Goal: Task Accomplishment & Management: Manage account settings

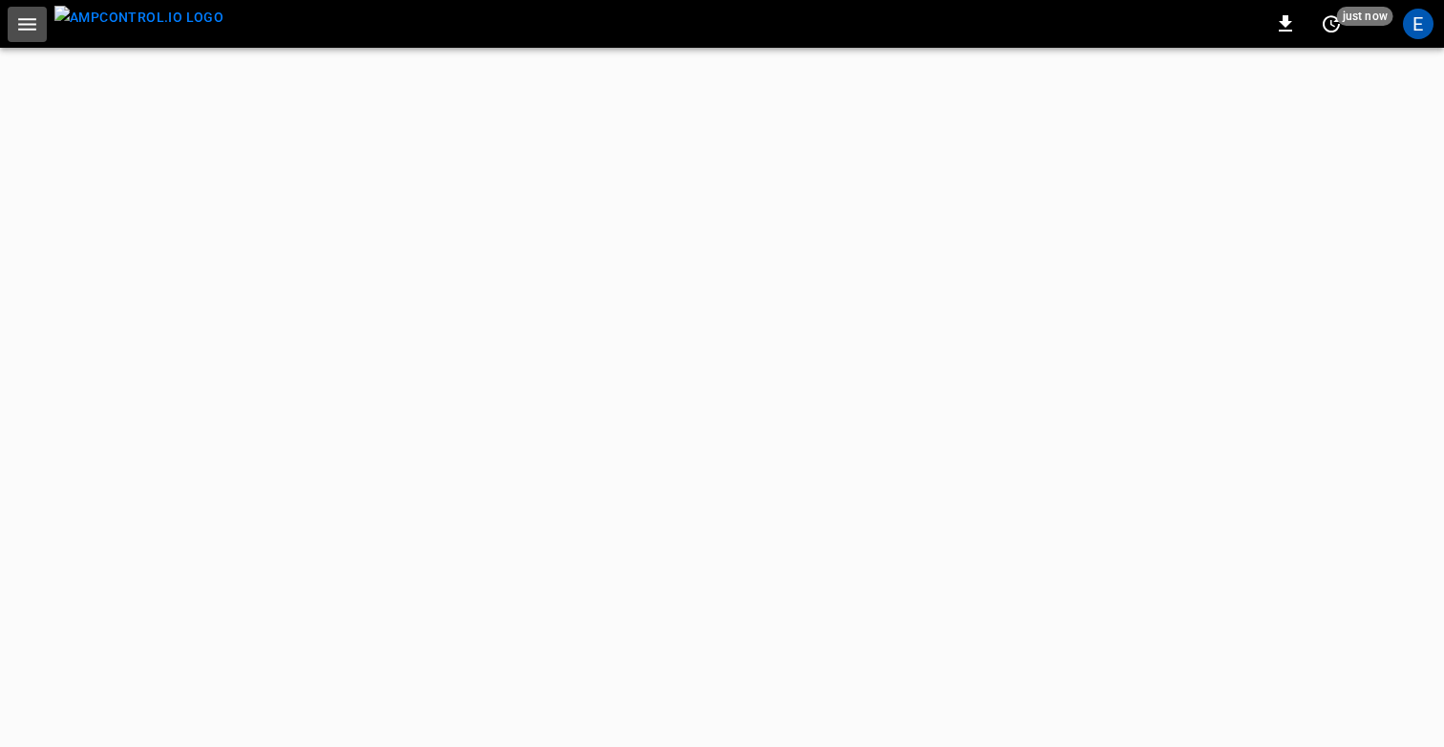
click at [28, 28] on icon "button" at bounding box center [27, 24] width 18 height 12
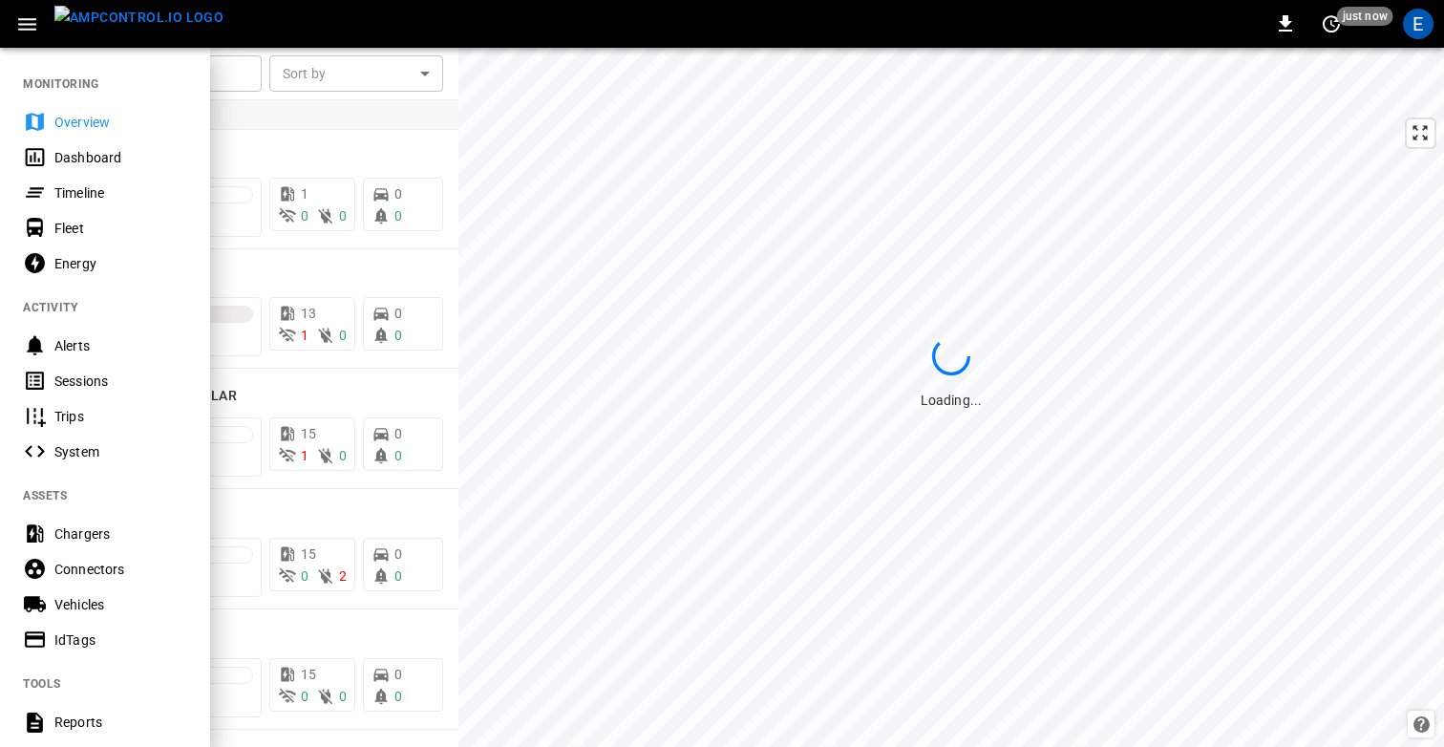
scroll to position [464, 0]
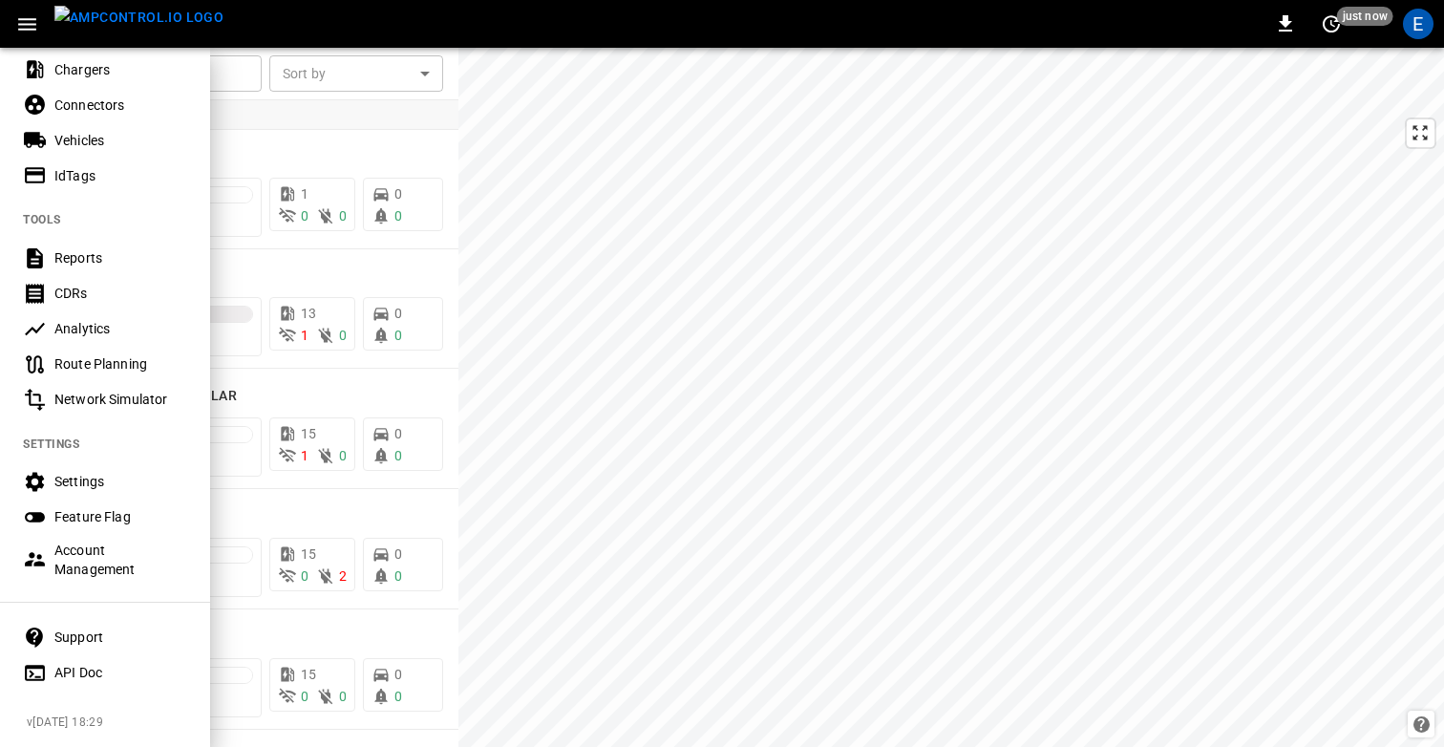
click at [73, 470] on div "Settings" at bounding box center [105, 481] width 210 height 35
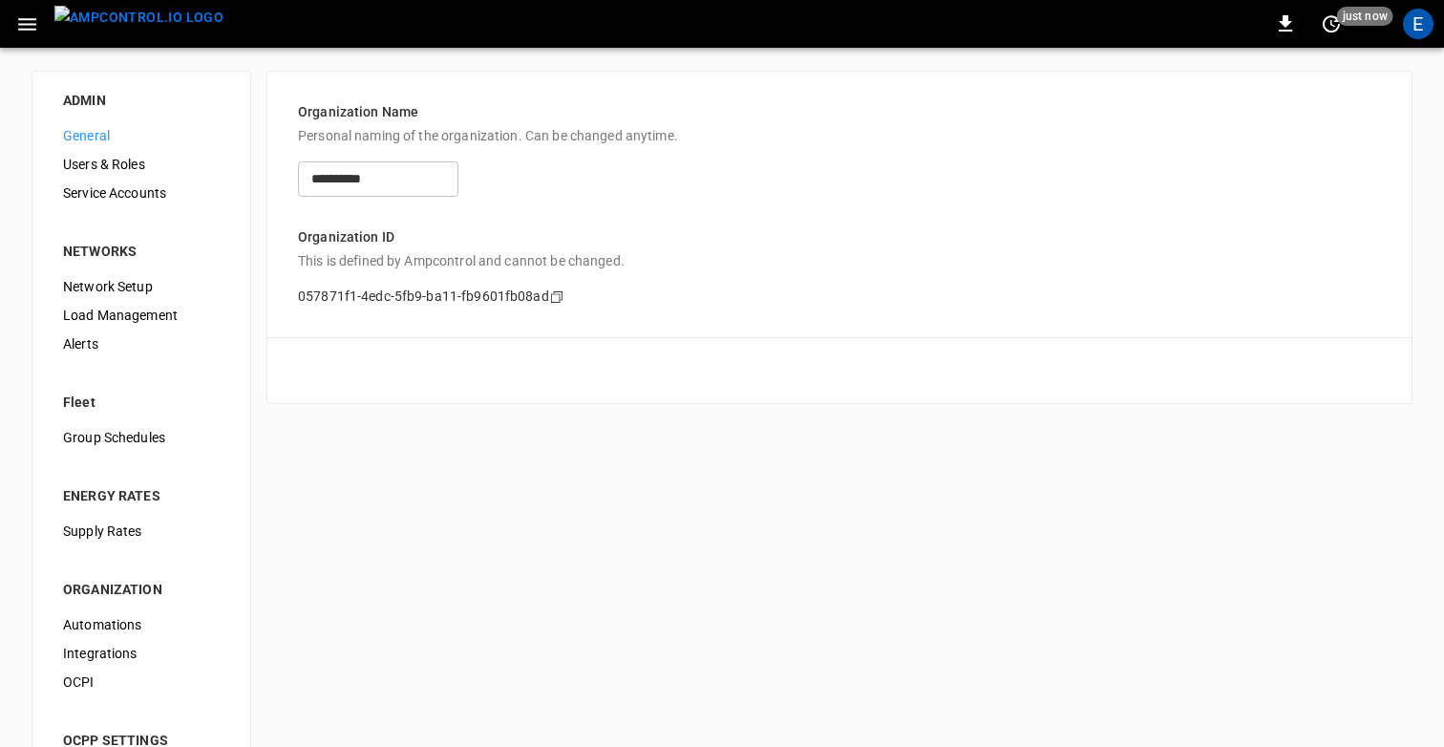
click at [1427, 25] on div "E" at bounding box center [1418, 24] width 31 height 31
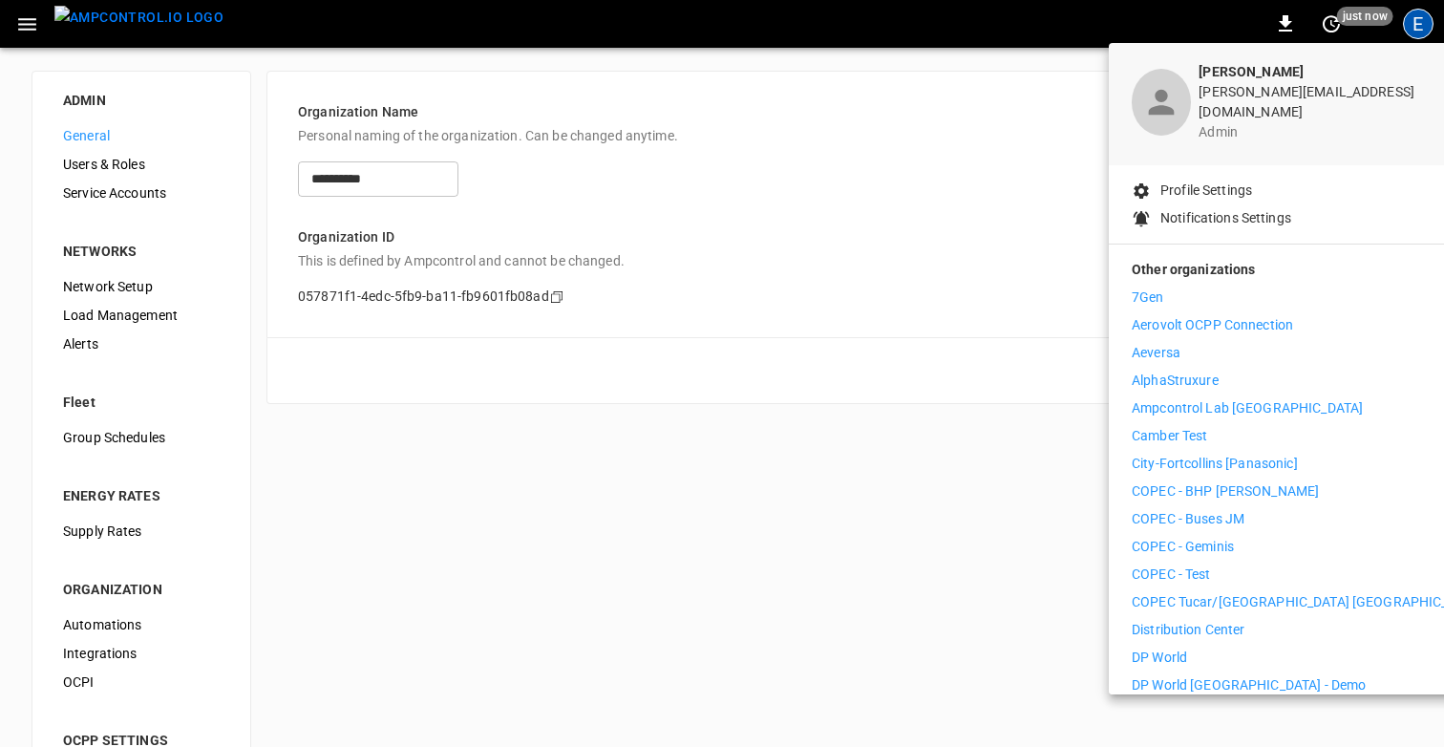
scroll to position [73, 0]
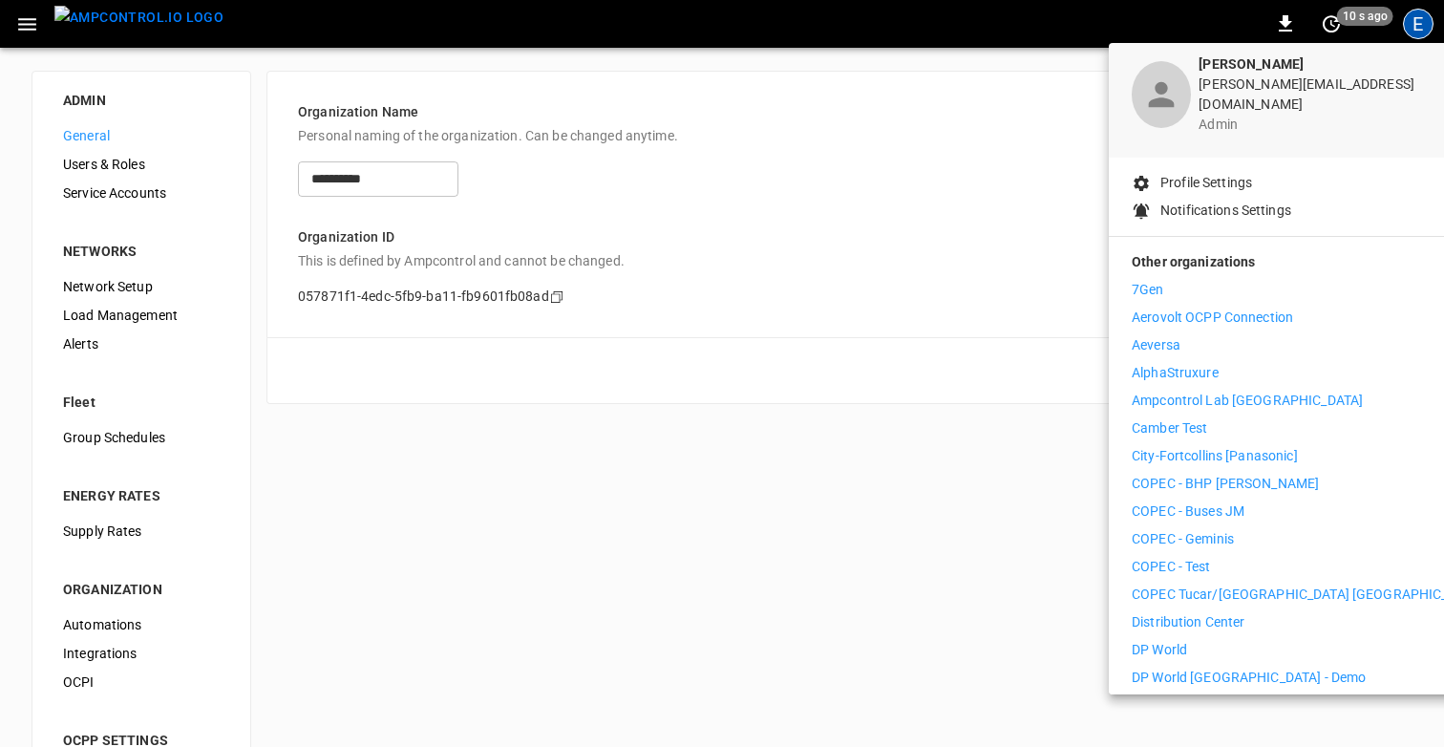
click at [150, 329] on div at bounding box center [722, 373] width 1444 height 747
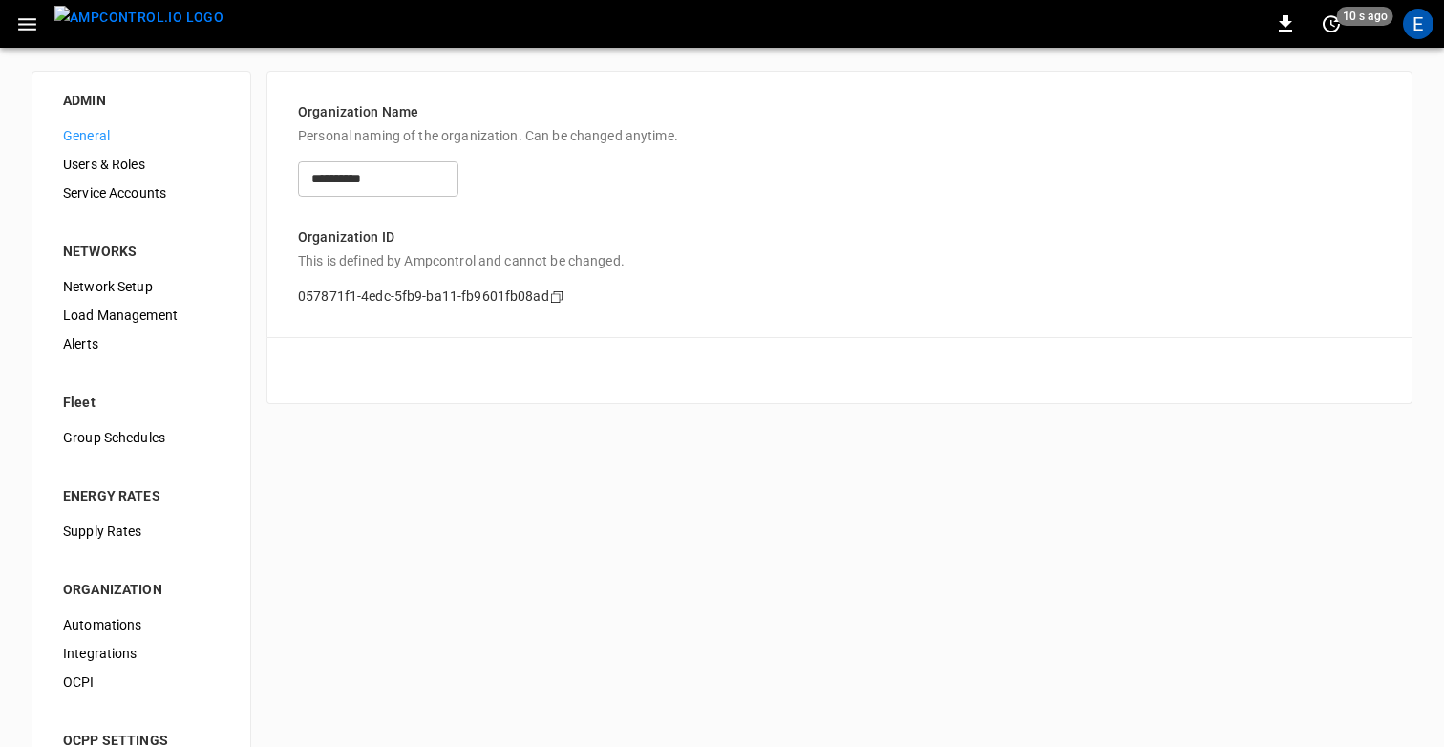
click at [116, 286] on span "Network Setup" at bounding box center [141, 287] width 157 height 20
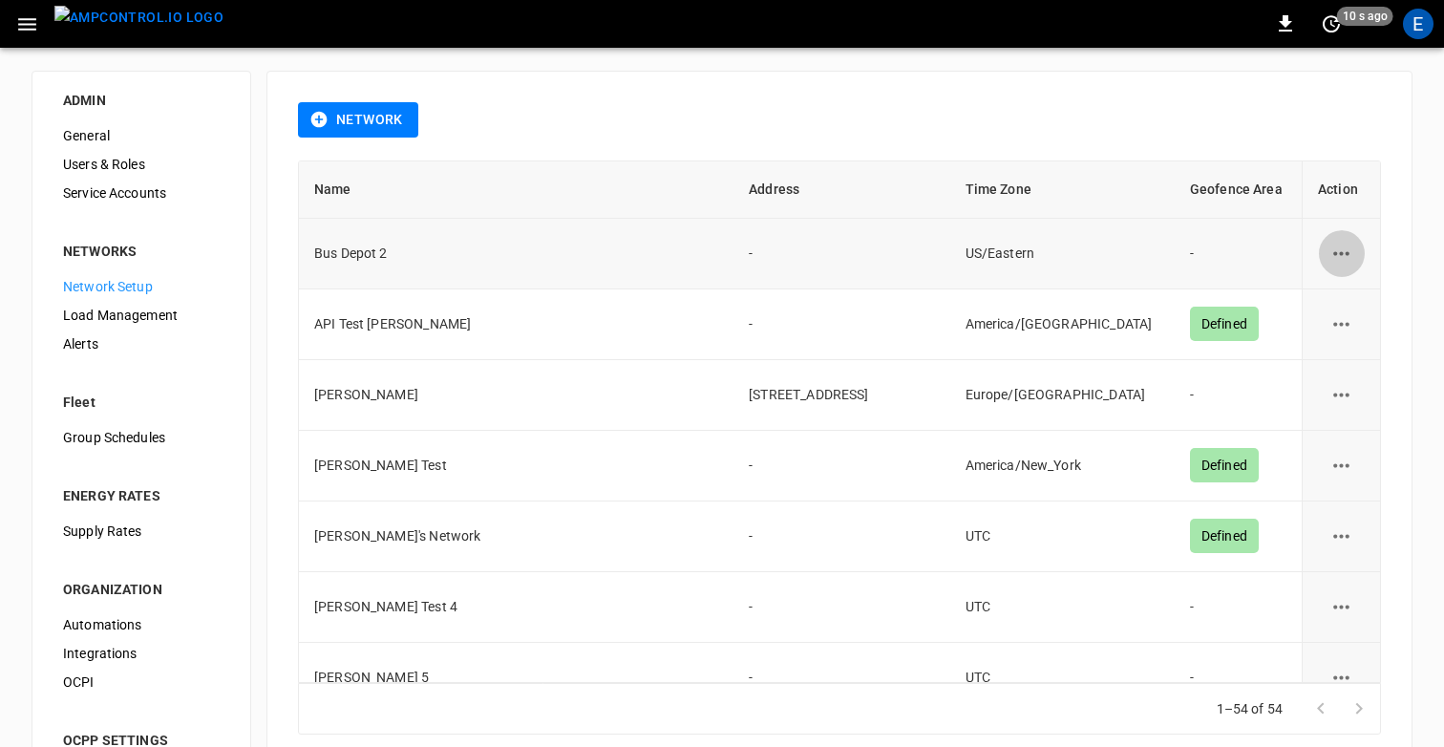
click at [1341, 256] on icon "network options" at bounding box center [1341, 254] width 24 height 24
click at [1341, 297] on li "Edit" at bounding box center [1352, 301] width 68 height 32
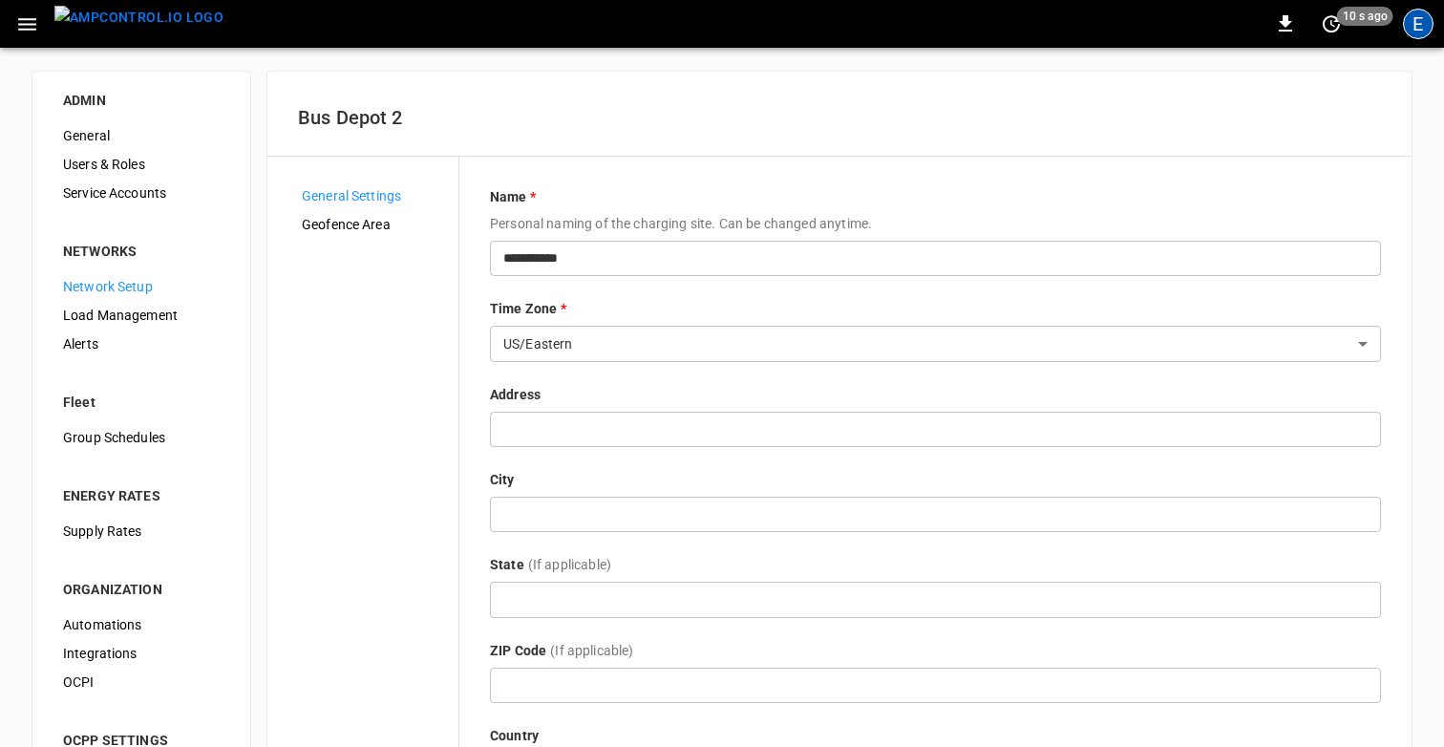
click at [1422, 35] on div "E" at bounding box center [1418, 24] width 31 height 31
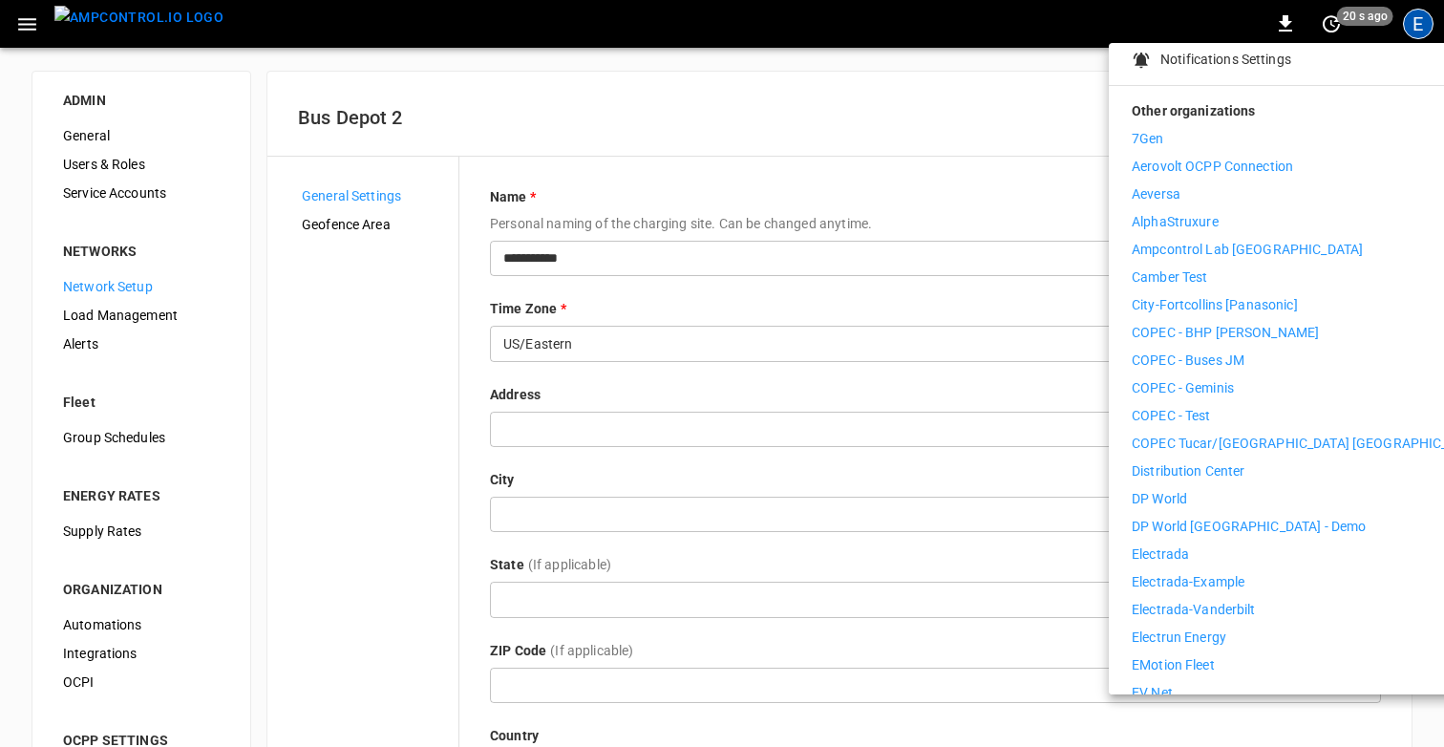
scroll to position [222, 0]
click at [1232, 463] on p "Distribution Center" at bounding box center [1189, 473] width 114 height 20
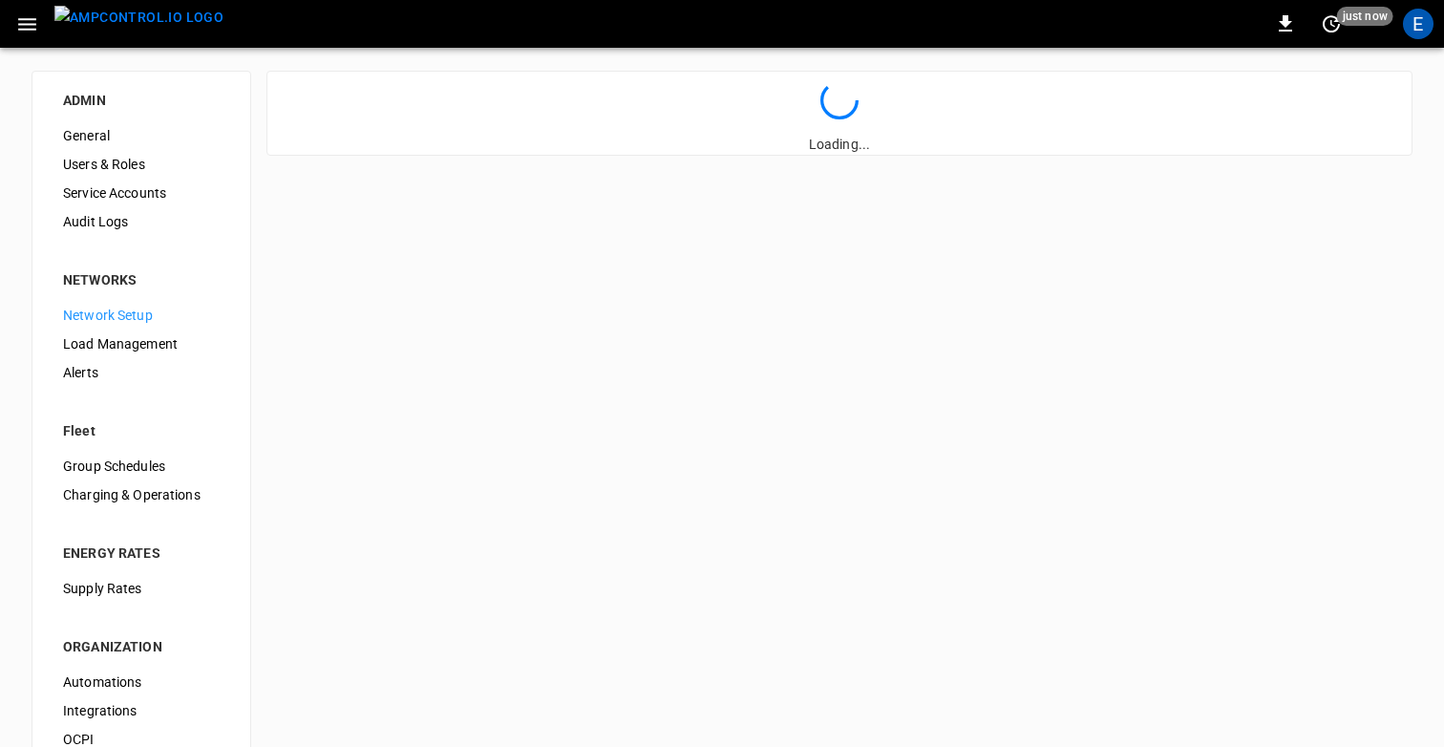
click at [96, 326] on div "Network Setup" at bounding box center [141, 315] width 187 height 29
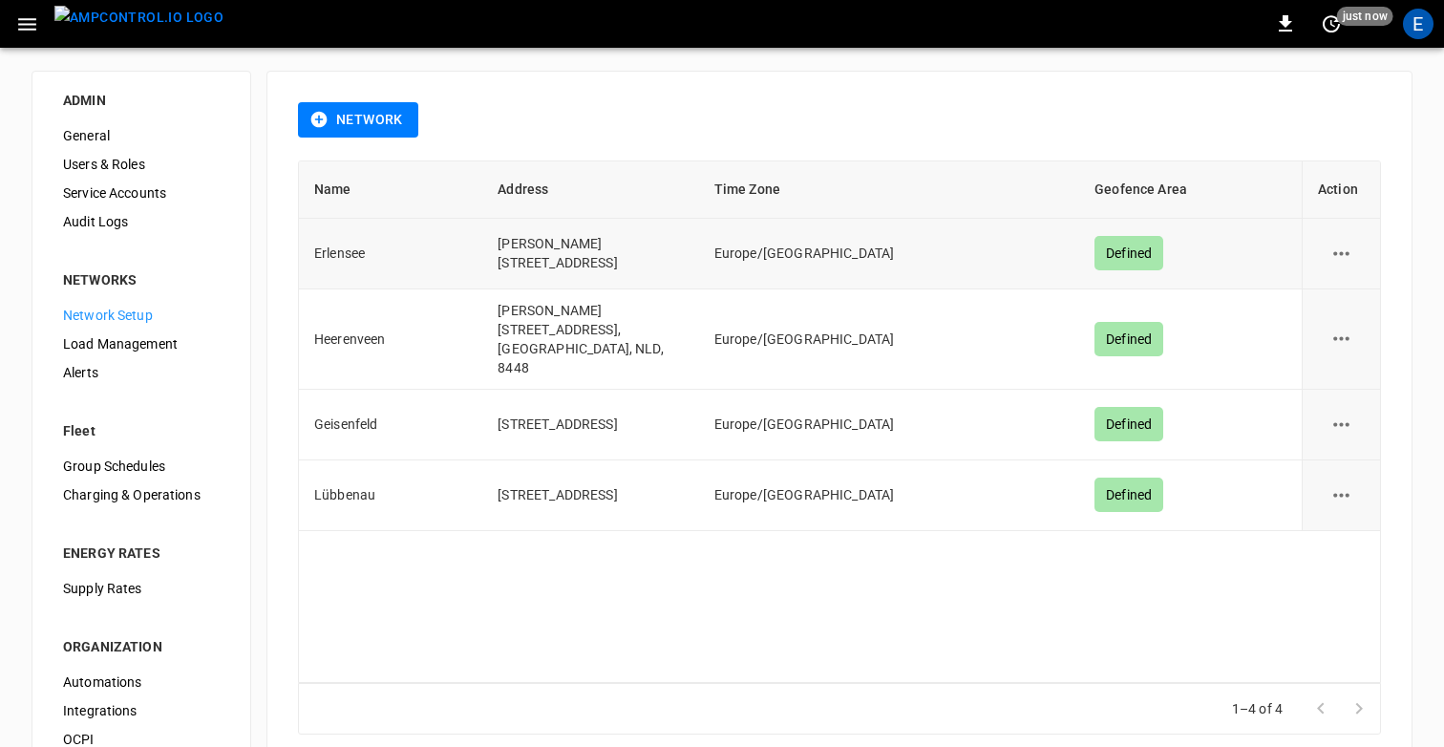
click at [1354, 266] on button "network options" at bounding box center [1341, 253] width 47 height 47
click at [1343, 308] on li "Edit" at bounding box center [1352, 305] width 68 height 32
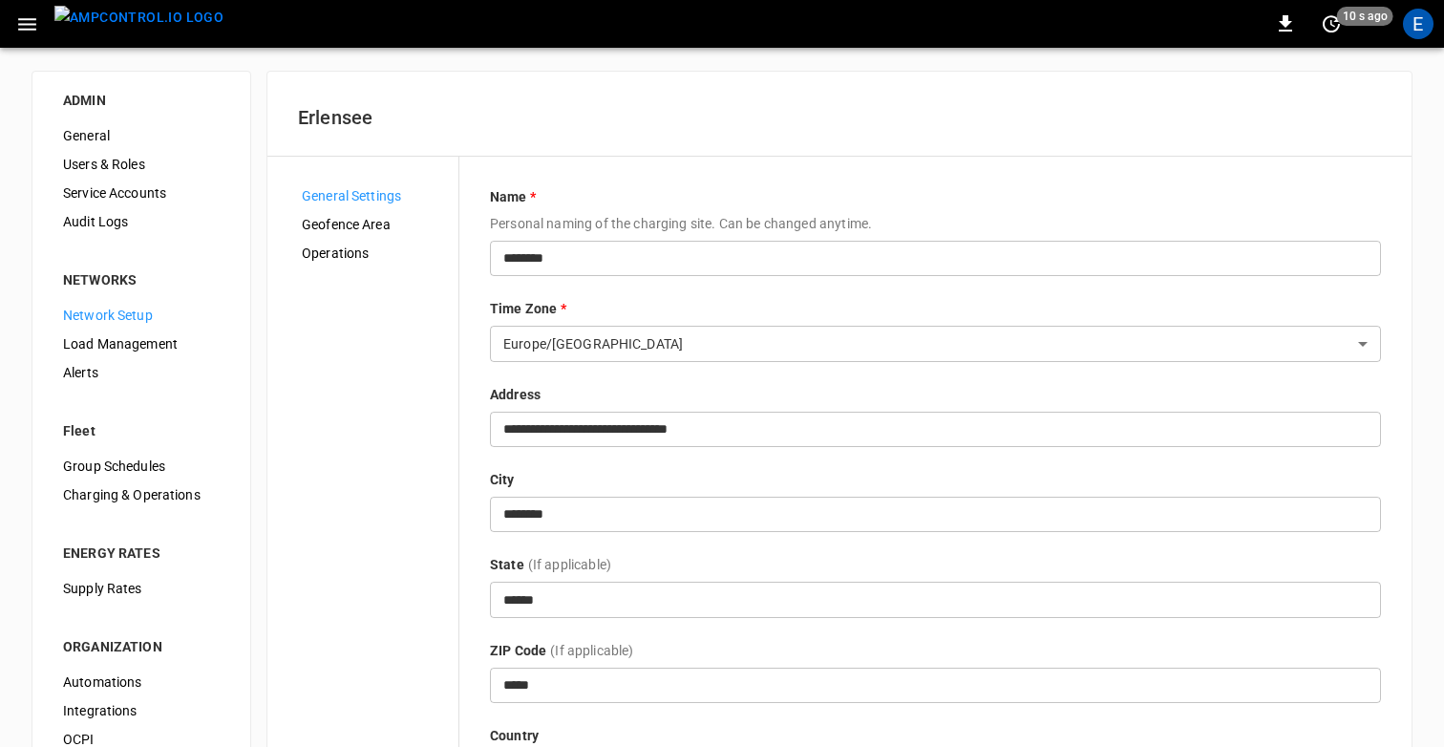
click at [315, 255] on span "Operations" at bounding box center [372, 254] width 141 height 20
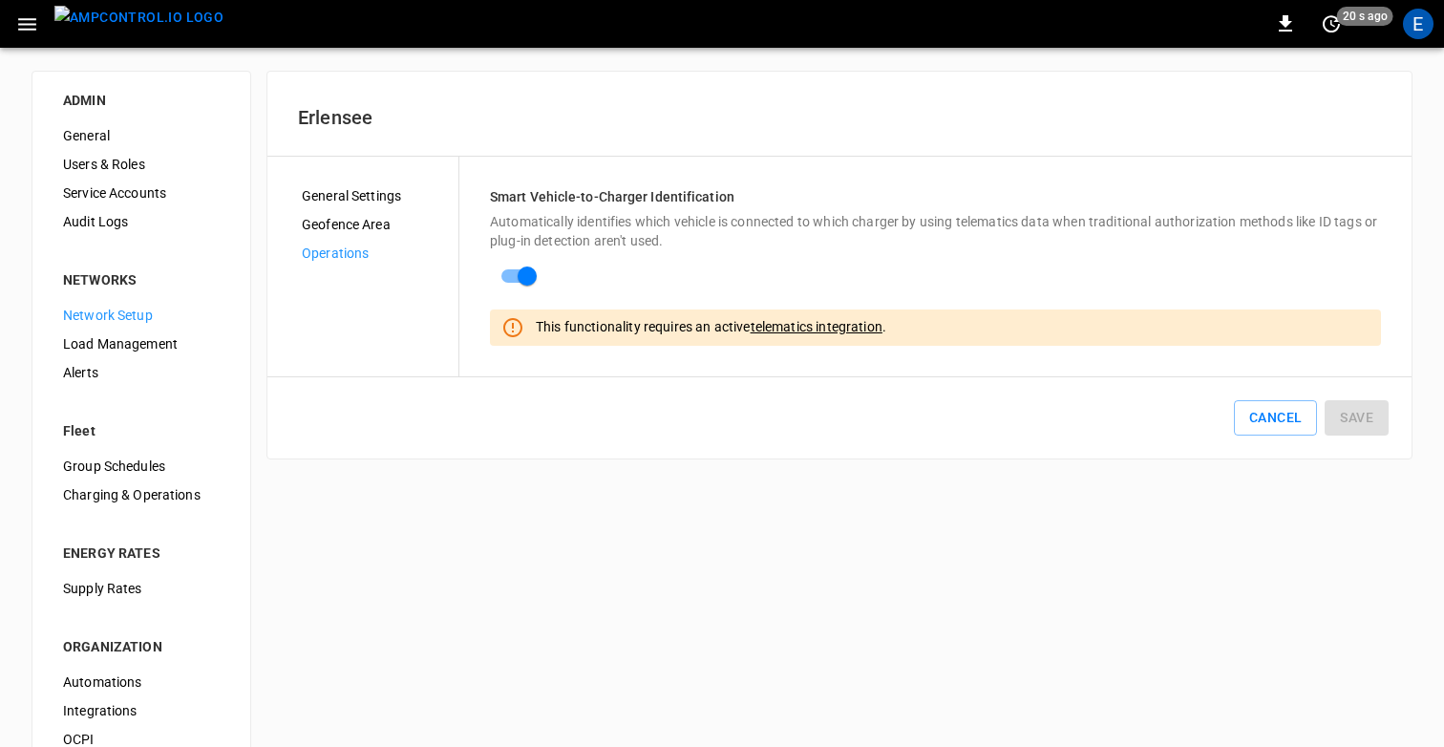
click at [632, 191] on h6 "Smart Vehicle-to-Charger Identification" at bounding box center [935, 197] width 891 height 21
copy h6 "Smart Vehicle-to-Charger Identification"
click at [662, 540] on div "ADMIN General Users & Roles Service Accounts Audit Logs NETWORKS Network Setup …" at bounding box center [722, 481] width 1444 height 867
